Goal: Find specific page/section: Find specific page/section

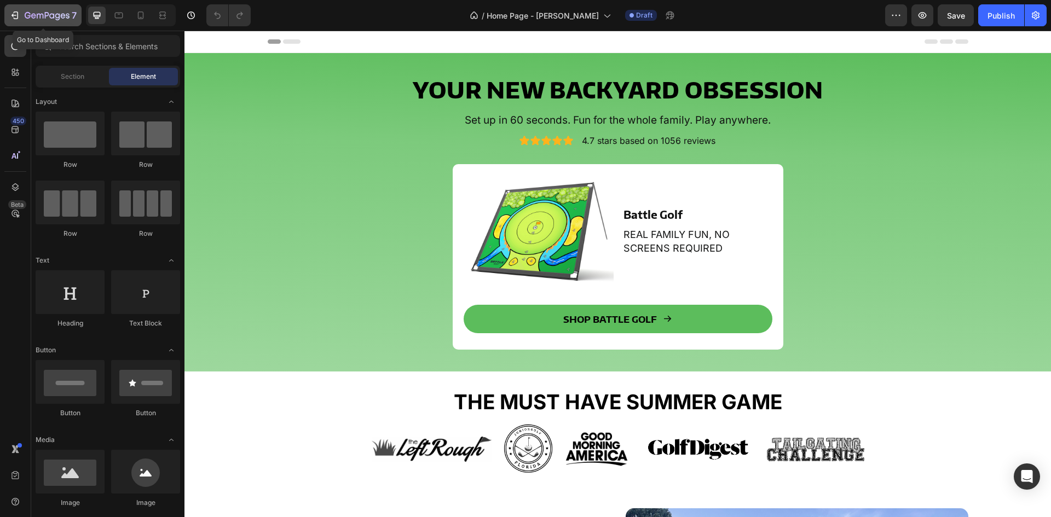
click at [35, 9] on div "7" at bounding box center [51, 15] width 52 height 13
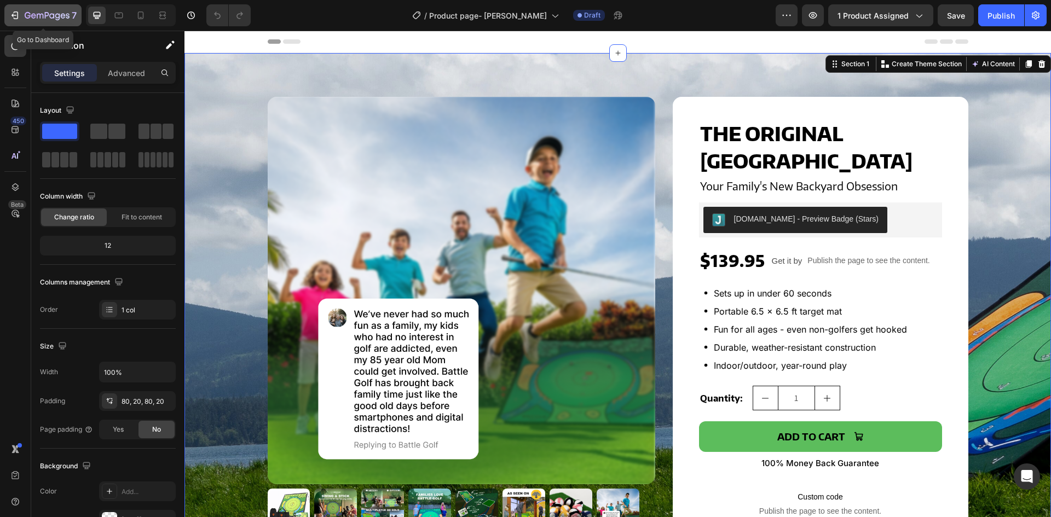
click at [22, 21] on div "7" at bounding box center [42, 15] width 67 height 13
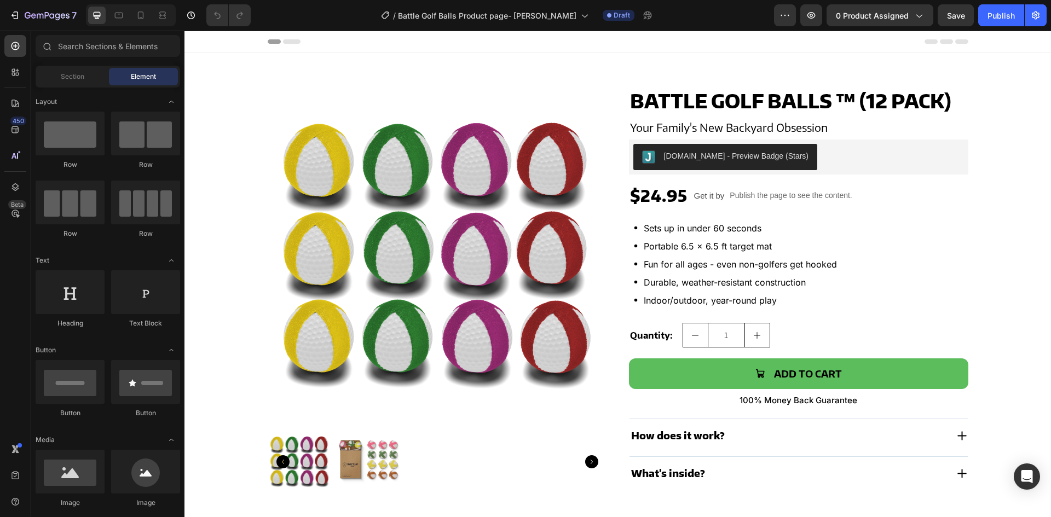
drag, startPoint x: 1050, startPoint y: 81, endPoint x: 870, endPoint y: 52, distance: 181.9
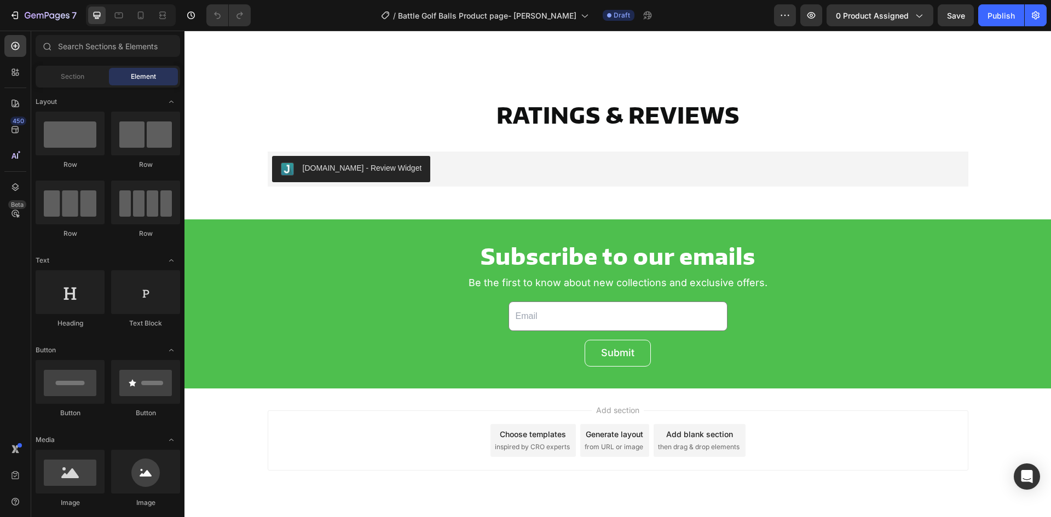
scroll to position [2957, 0]
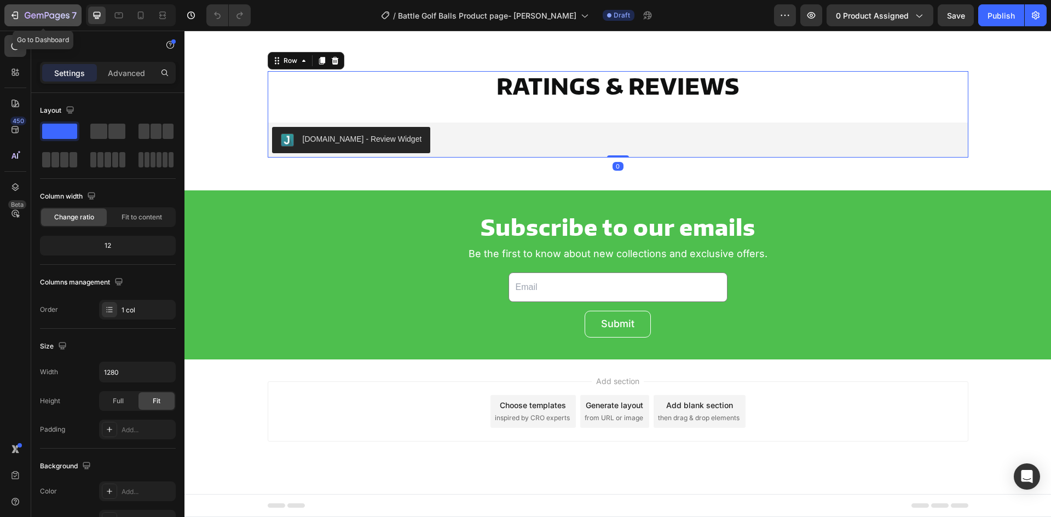
click at [22, 15] on div "7" at bounding box center [42, 15] width 67 height 13
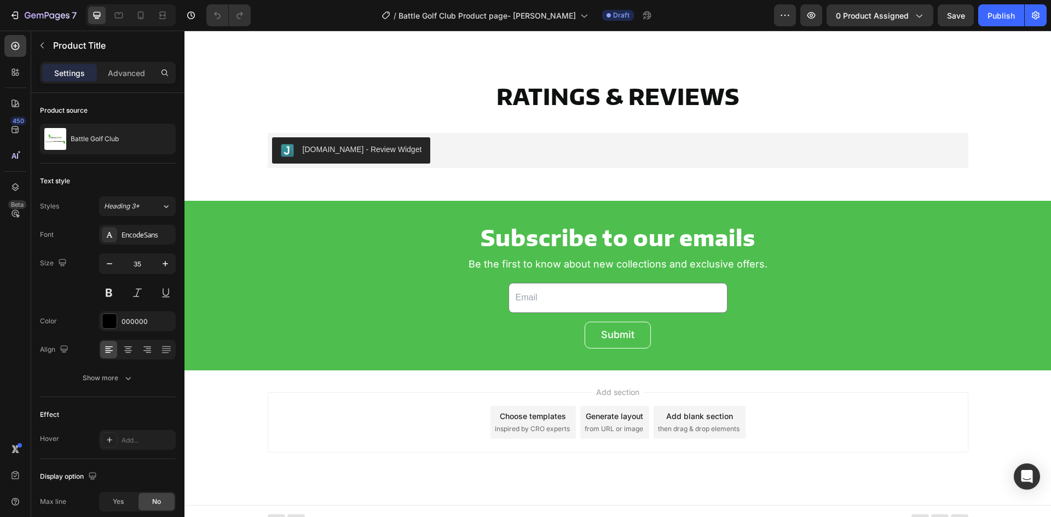
scroll to position [2956, 0]
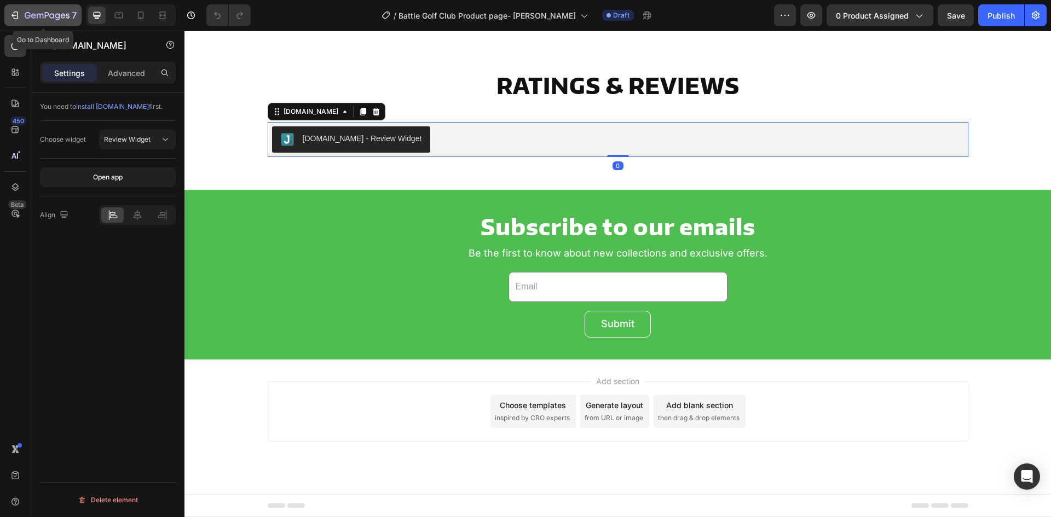
click at [19, 15] on icon "button" at bounding box center [14, 15] width 11 height 11
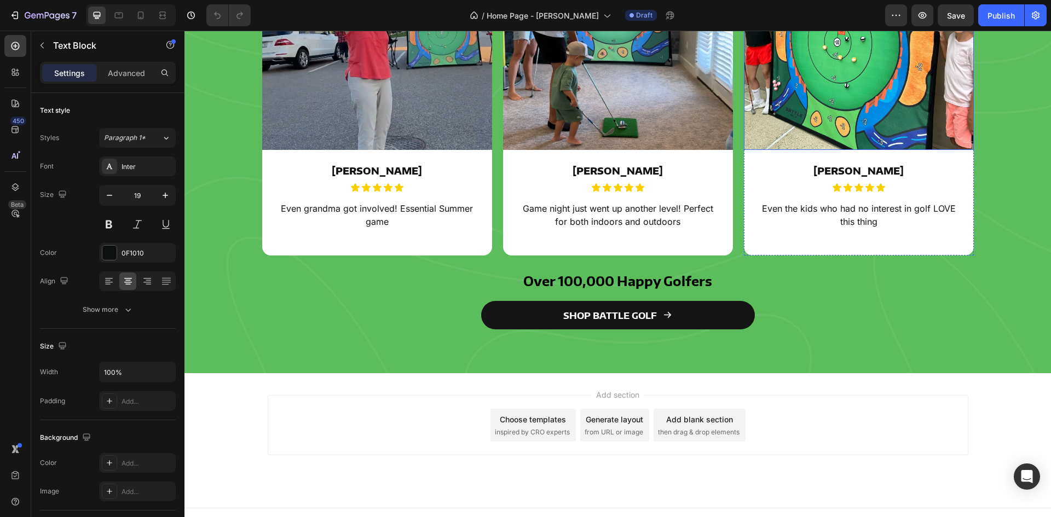
scroll to position [1439, 0]
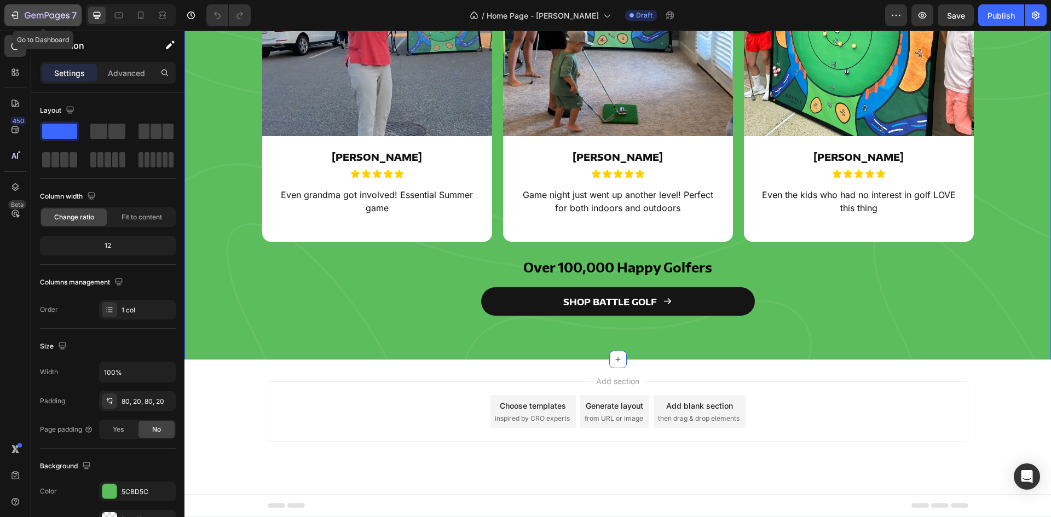
click at [17, 15] on icon "button" at bounding box center [14, 15] width 11 height 11
